Goal: Find specific page/section: Find specific page/section

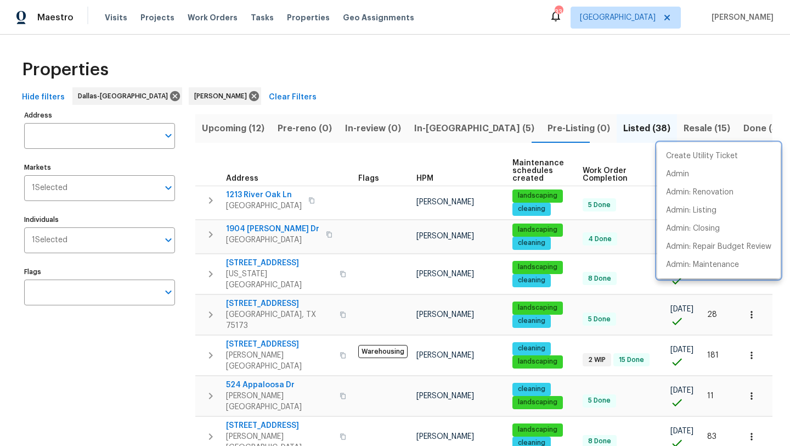
click at [148, 216] on div at bounding box center [395, 223] width 790 height 446
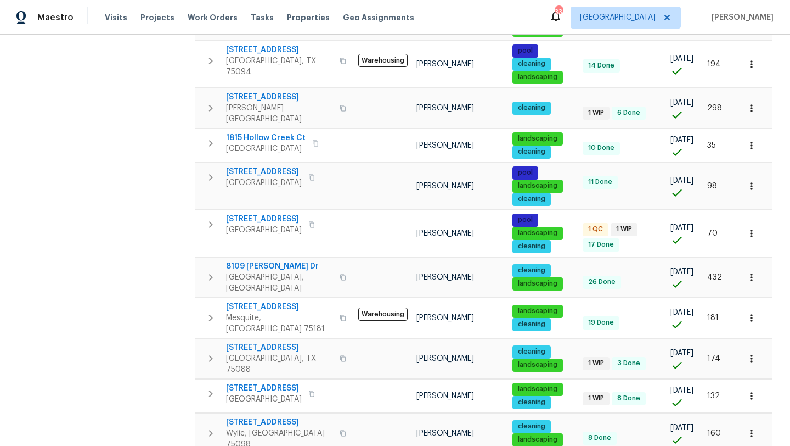
drag, startPoint x: 148, startPoint y: 218, endPoint x: 148, endPoint y: 274, distance: 55.4
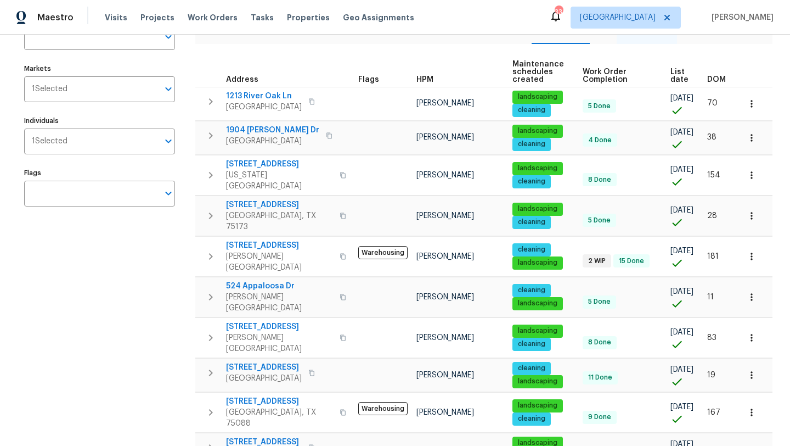
scroll to position [0, 0]
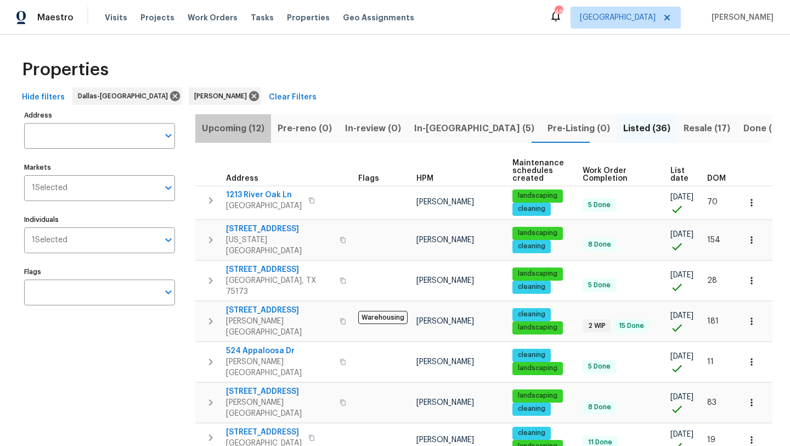
click at [249, 127] on span "Upcoming (12)" at bounding box center [233, 128] width 63 height 15
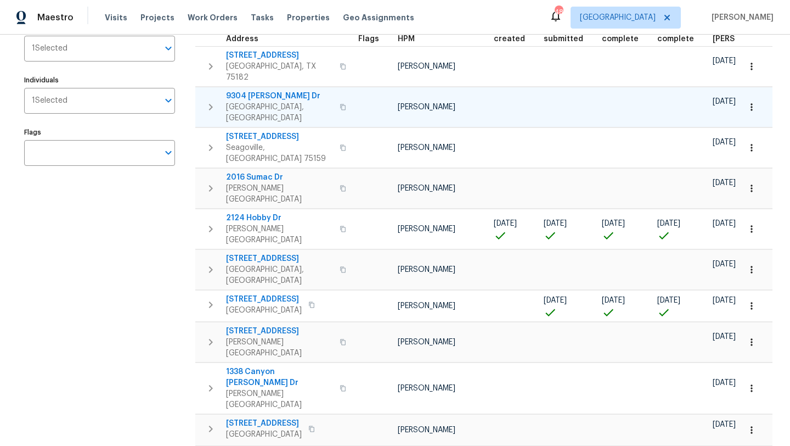
scroll to position [136, 0]
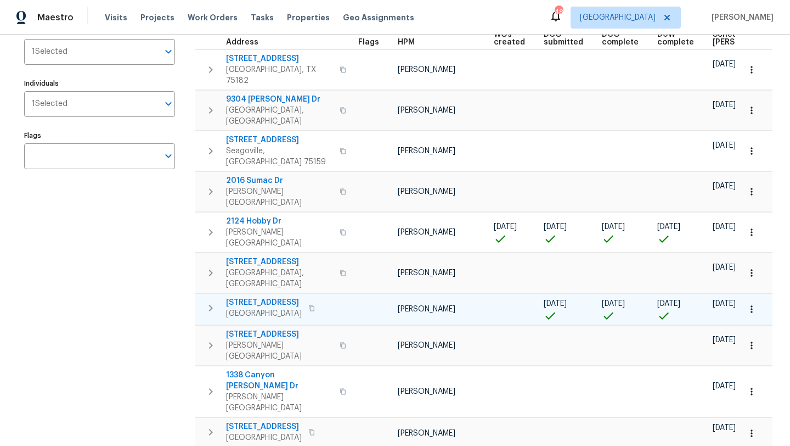
click at [289, 297] on span "721 Saddle Horn Way" at bounding box center [264, 302] width 76 height 11
click at [752, 304] on icon "button" at bounding box center [752, 309] width 11 height 11
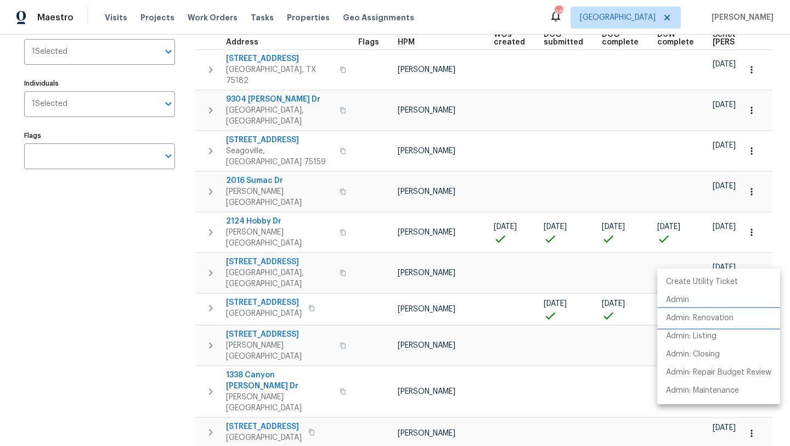
click at [708, 318] on p "Admin: Renovation" at bounding box center [700, 318] width 68 height 12
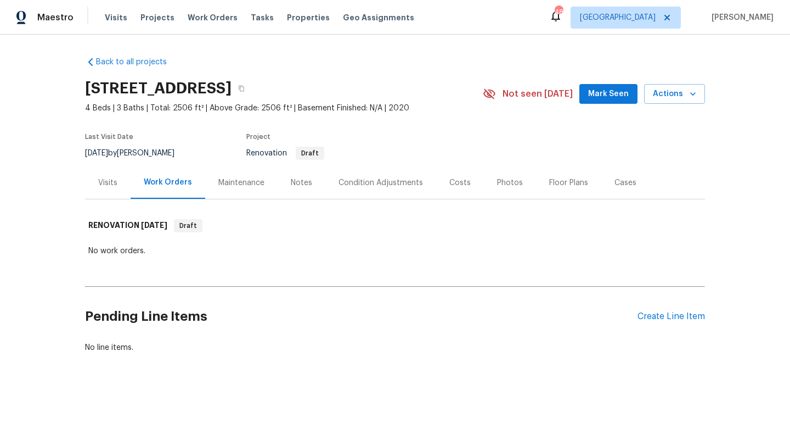
drag, startPoint x: 398, startPoint y: 86, endPoint x: 83, endPoint y: 87, distance: 315.1
click at [83, 87] on div "Back to all projects [STREET_ADDRESS] 4 Beds | 3 Baths | Total: 2506 ft² | Abov…" at bounding box center [395, 231] width 790 height 393
copy h2 "[STREET_ADDRESS]"
